Goal: Obtain resource: Download file/media

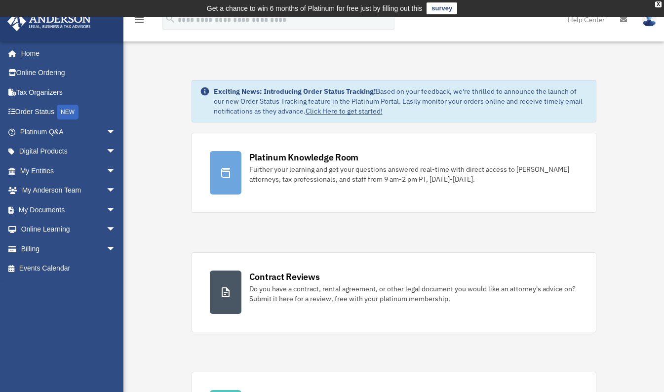
click at [36, 208] on link "My Documents arrow_drop_down" at bounding box center [69, 210] width 124 height 20
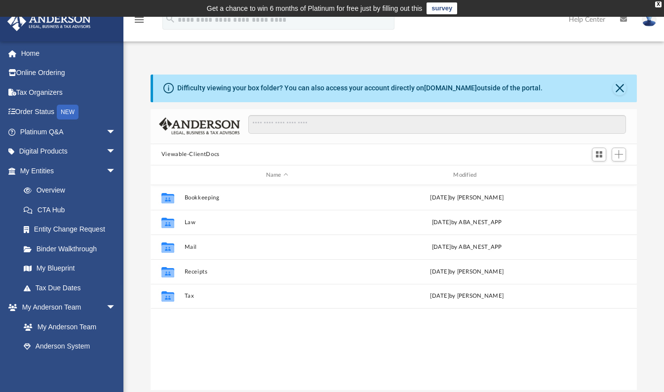
scroll to position [217, 479]
click at [188, 295] on button "Tax" at bounding box center [277, 296] width 186 height 6
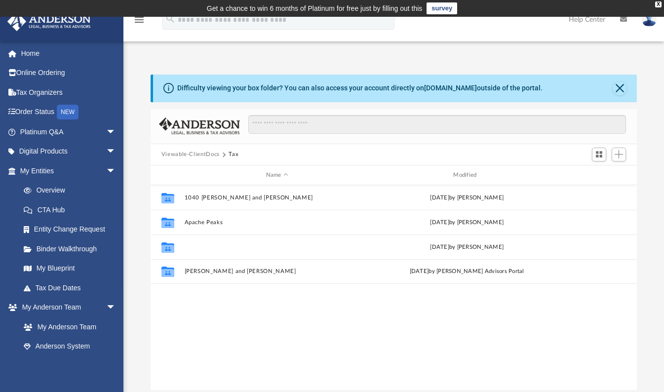
click at [197, 249] on button "Apache Peaks LLC" at bounding box center [277, 247] width 186 height 6
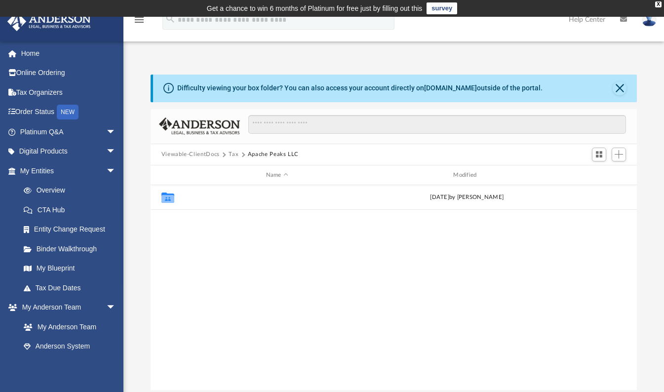
click at [191, 197] on button "2024" at bounding box center [277, 197] width 186 height 6
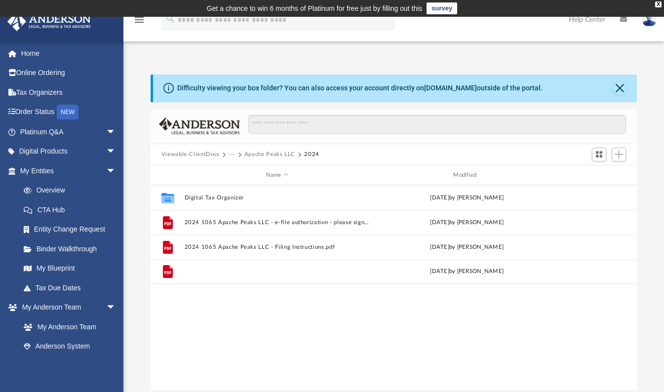
click at [196, 269] on button "2024 1065 Apache Peaks LLC - Review Copy.pdf" at bounding box center [277, 271] width 186 height 6
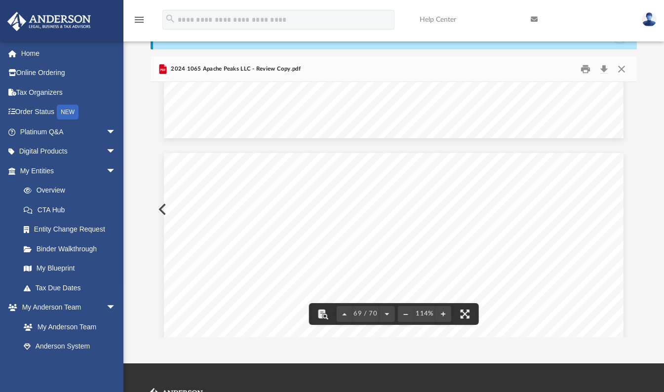
scroll to position [40913, 0]
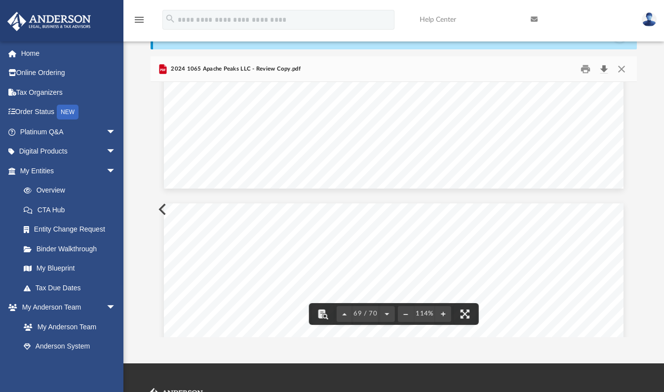
click at [602, 71] on button "Download" at bounding box center [604, 68] width 18 height 15
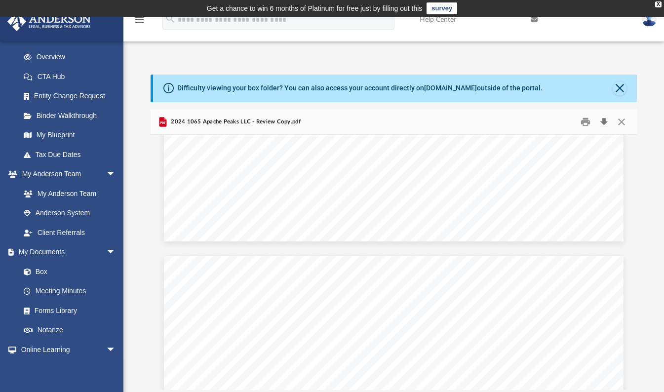
scroll to position [197, 0]
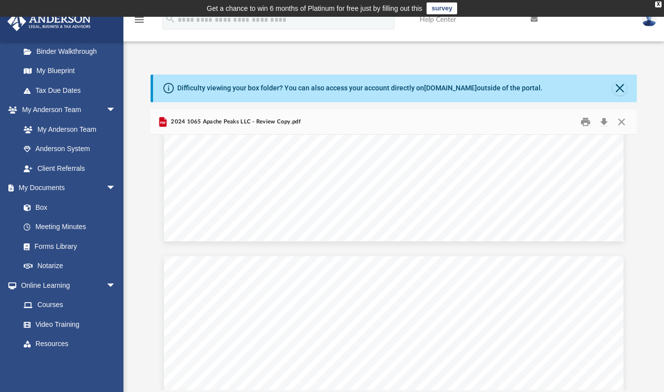
click at [43, 189] on link "My Documents arrow_drop_down" at bounding box center [66, 188] width 119 height 20
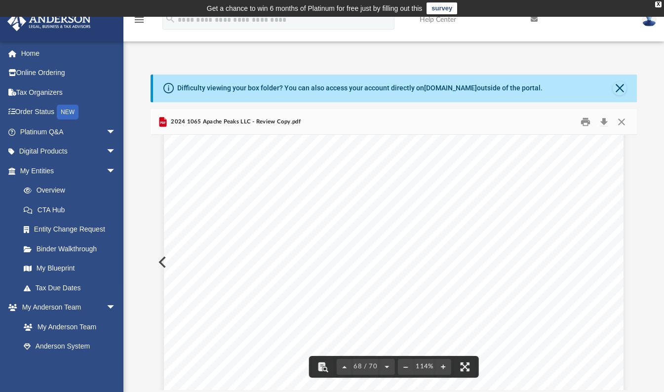
scroll to position [40666, 0]
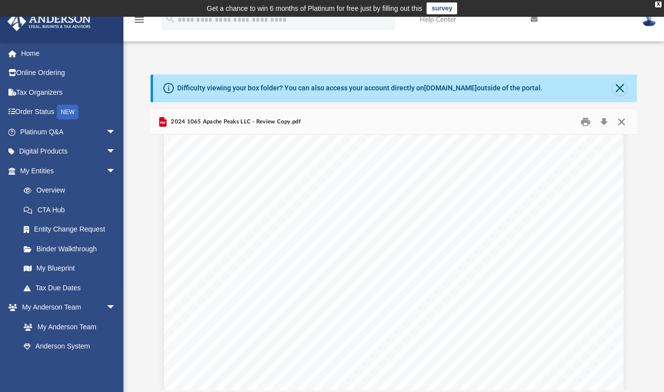
click at [621, 120] on button "Close" at bounding box center [621, 121] width 18 height 15
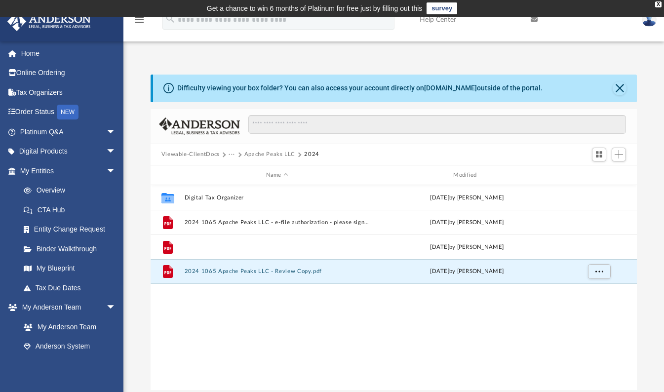
click at [215, 244] on button "2024 1065 Apache Peaks LLC - Filing Instructions.pdf" at bounding box center [277, 247] width 186 height 6
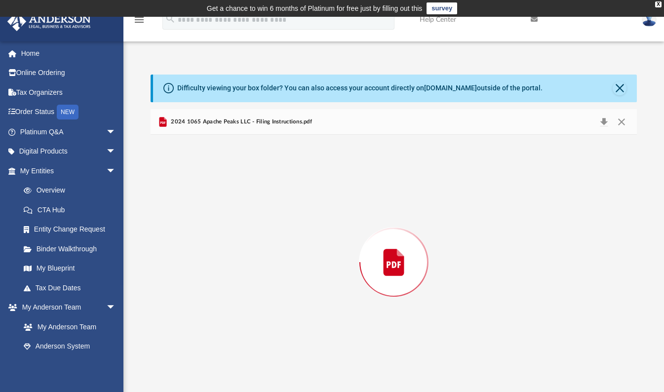
click at [215, 244] on div "Preview" at bounding box center [393, 262] width 487 height 255
click at [623, 122] on button "Close" at bounding box center [621, 121] width 18 height 15
click at [623, 122] on input "Search files and folders" at bounding box center [436, 124] width 377 height 19
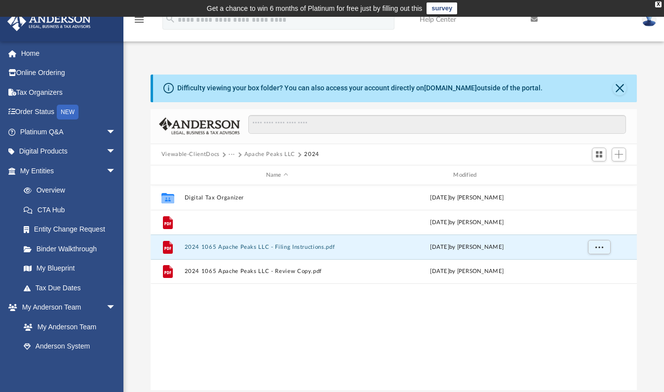
click at [252, 223] on button "2024 1065 Apache Peaks LLC - e-file authorization - please sign.pdf" at bounding box center [277, 222] width 186 height 6
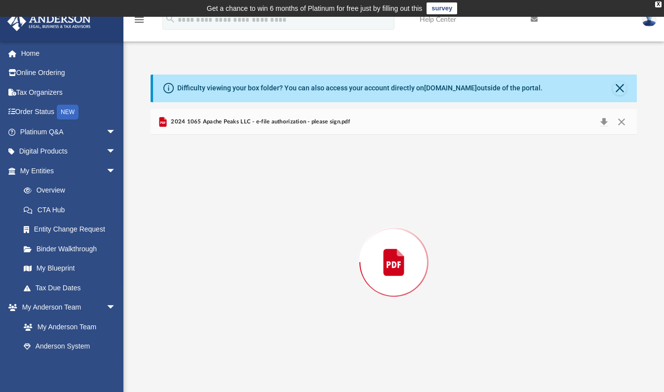
click at [252, 223] on div "Preview" at bounding box center [393, 262] width 487 height 255
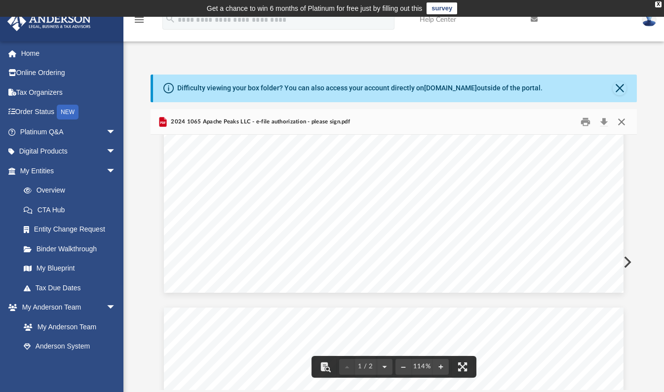
click at [623, 119] on button "Close" at bounding box center [621, 121] width 18 height 15
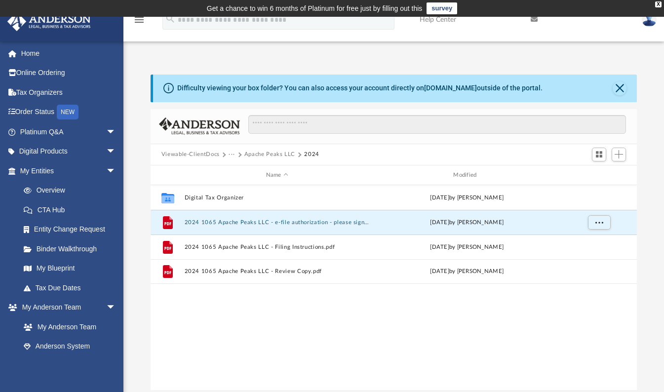
click at [196, 154] on button "Viewable-ClientDocs" at bounding box center [190, 154] width 58 height 9
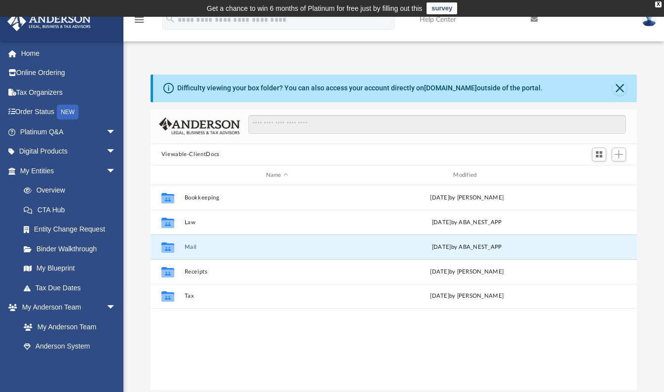
click at [190, 247] on button "Mail" at bounding box center [277, 247] width 186 height 6
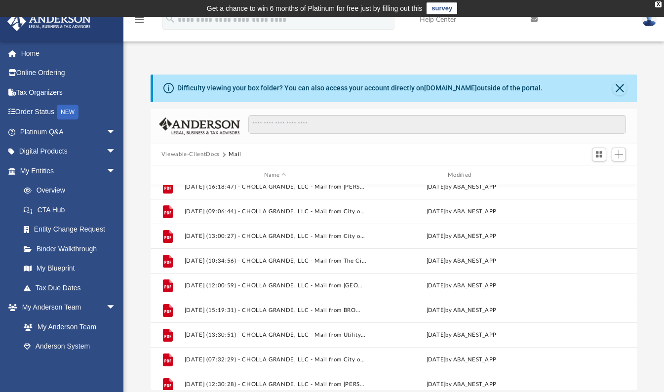
scroll to position [560, 0]
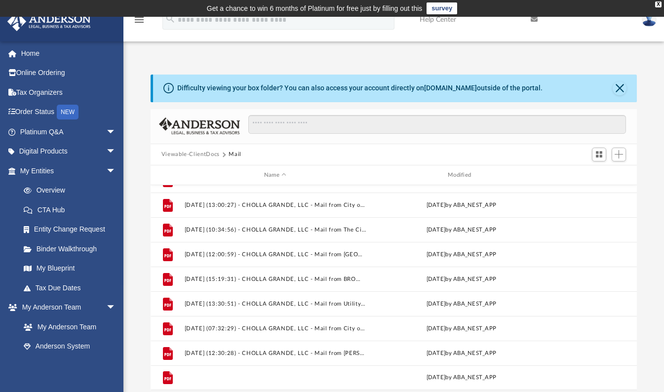
click at [199, 378] on button "[DATE] (16:31:26) - Oso Mountain, LLC - Mail.pdf" at bounding box center [275, 378] width 182 height 6
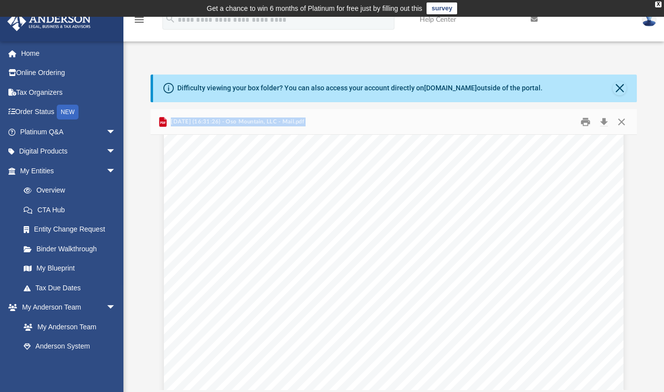
scroll to position [0, 0]
click at [623, 125] on button "Close" at bounding box center [621, 121] width 18 height 15
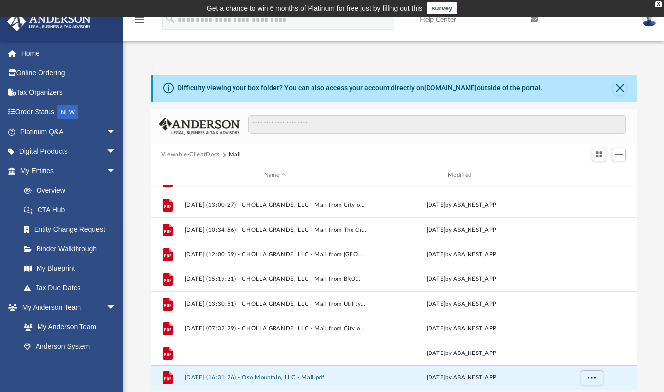
click at [289, 355] on button "[DATE] (12:30:28) - CHOLLA GRANDE, LLC - Mail from [PERSON_NAME].pdf" at bounding box center [275, 353] width 182 height 6
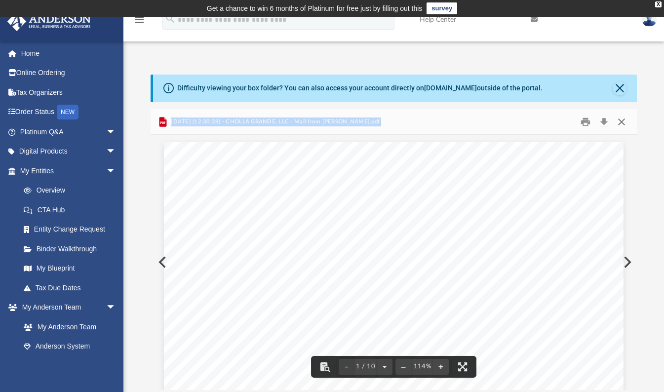
click at [624, 122] on button "Close" at bounding box center [621, 121] width 18 height 15
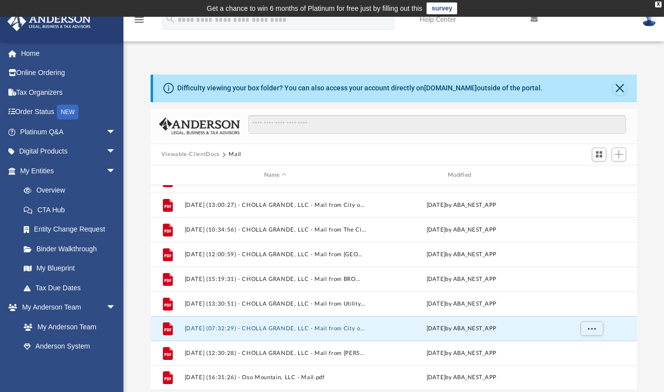
click at [219, 328] on button "[DATE] (07:32:29) - CHOLLA GRANDE, LLC - Mail from City of [GEOGRAPHIC_DATA]pdf" at bounding box center [275, 328] width 182 height 6
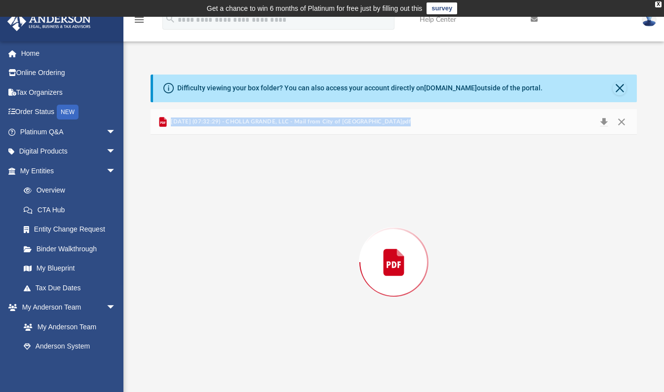
click at [219, 328] on div "Preview" at bounding box center [393, 262] width 487 height 255
click at [622, 121] on button "Close" at bounding box center [621, 121] width 18 height 15
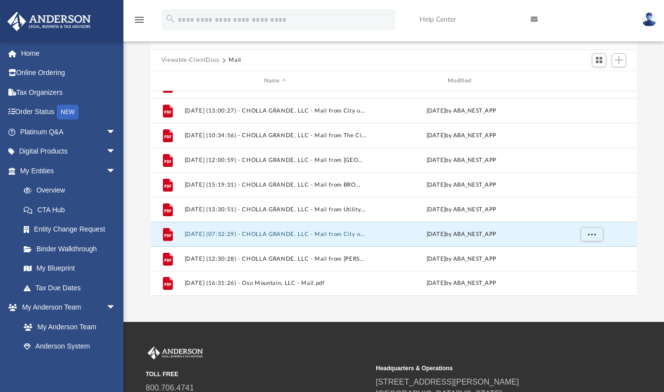
scroll to position [99, 0]
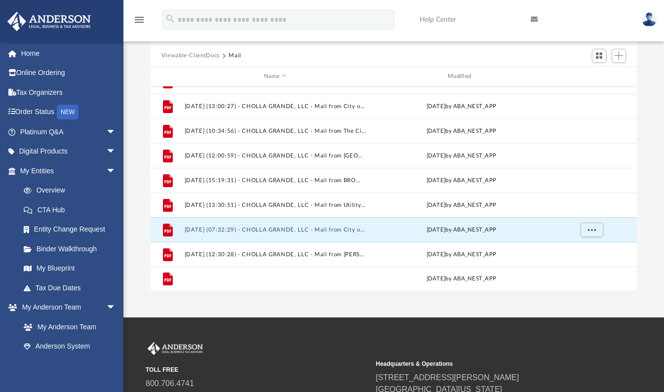
click at [273, 278] on button "[DATE] (16:31:26) - Oso Mountain, LLC - Mail.pdf" at bounding box center [275, 279] width 182 height 6
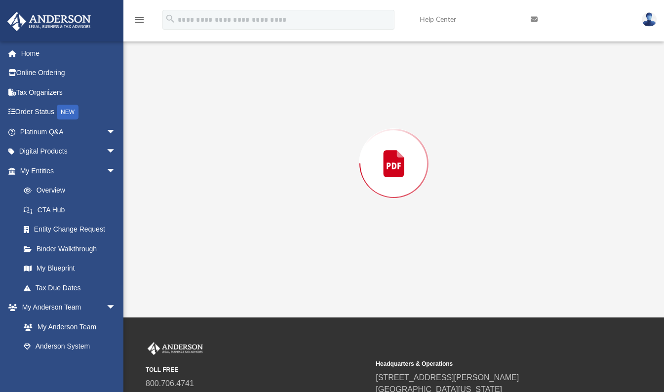
click at [273, 277] on div "Preview" at bounding box center [393, 163] width 487 height 255
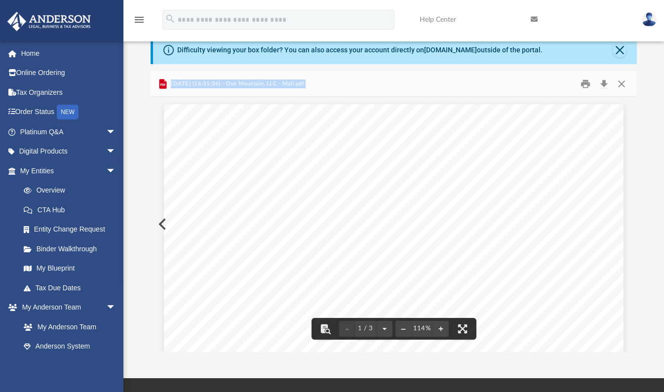
scroll to position [0, 0]
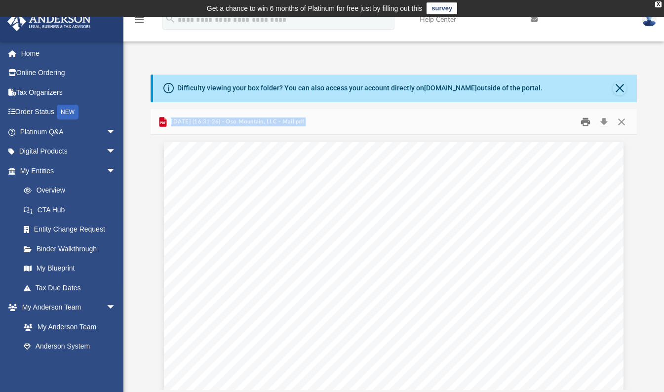
click at [583, 119] on button "Print" at bounding box center [585, 121] width 20 height 15
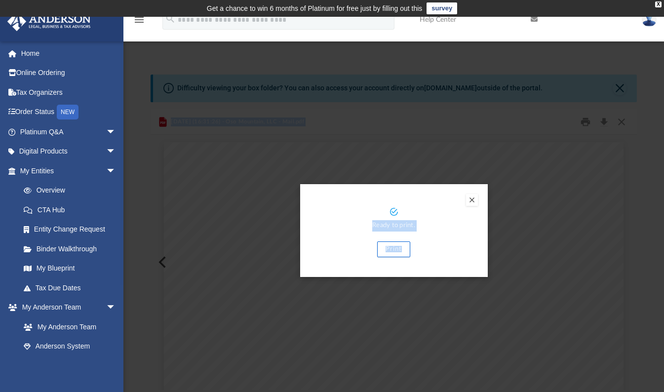
click at [391, 250] on button "Print" at bounding box center [393, 249] width 33 height 16
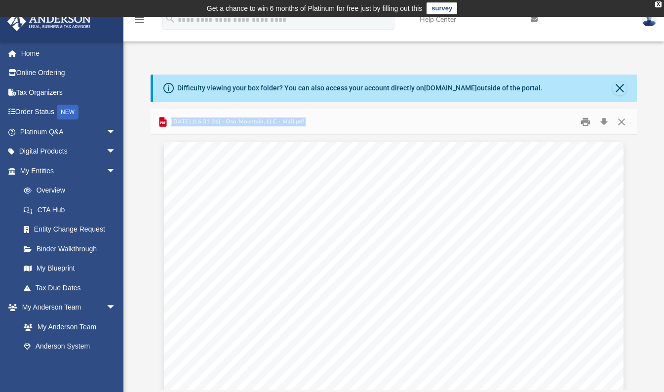
click at [45, 172] on link "My Entities arrow_drop_down" at bounding box center [69, 171] width 124 height 20
click at [47, 187] on link "Overview" at bounding box center [72, 191] width 117 height 20
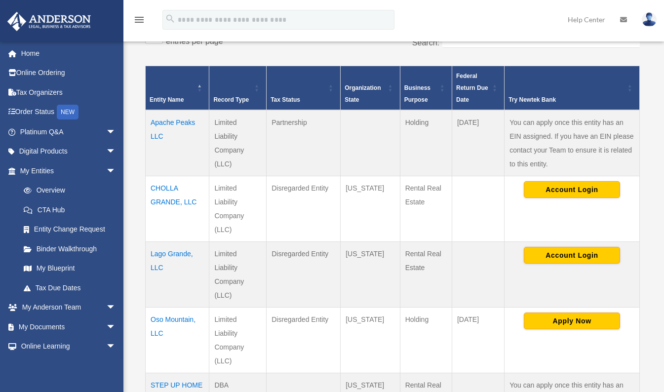
scroll to position [197, 0]
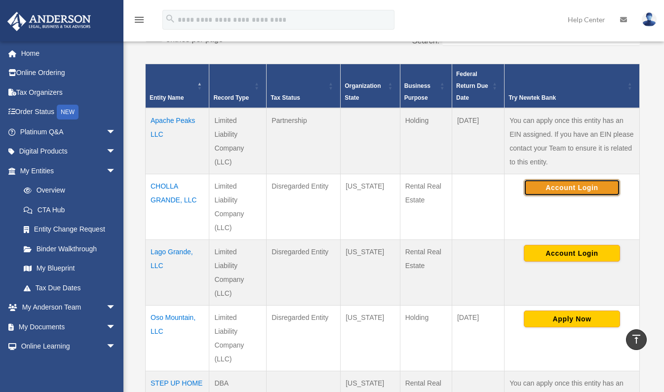
click at [576, 187] on button "Account Login" at bounding box center [572, 187] width 96 height 17
click at [541, 189] on button "Account Login" at bounding box center [572, 187] width 96 height 17
